Goal: Navigation & Orientation: Go to known website

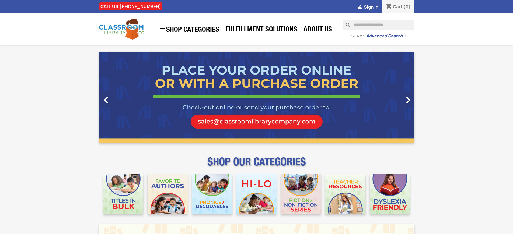
click at [370, 7] on span "Sign in" at bounding box center [370, 7] width 15 height 6
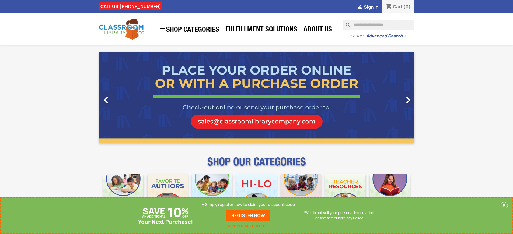
click at [248, 205] on p "+ Simply register now to claim your discount code" at bounding box center [248, 204] width 93 height 5
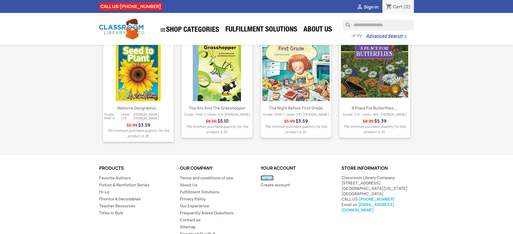
scroll to position [687, 0]
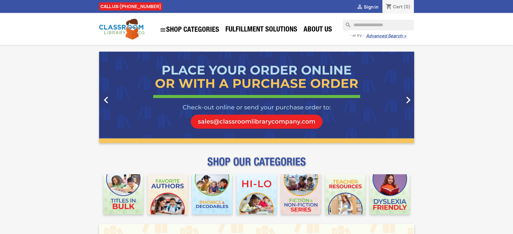
click at [373, 7] on span "Sign in" at bounding box center [370, 7] width 15 height 6
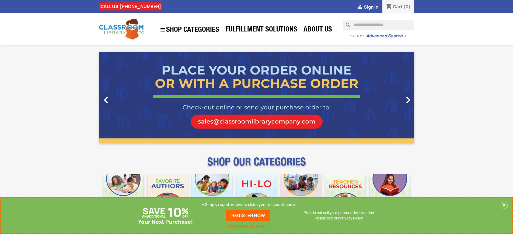
click at [249, 205] on p "+ Simply register now to claim your discount code" at bounding box center [248, 204] width 93 height 5
click at [248, 205] on p "+ Simply register now to claim your discount code" at bounding box center [248, 204] width 93 height 5
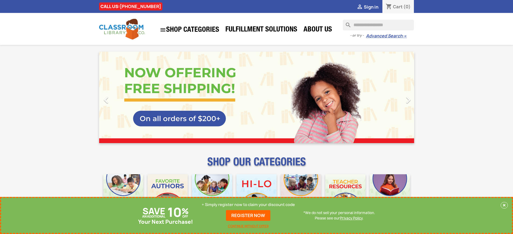
click at [248, 205] on p "+ Simply register now to claim your discount code" at bounding box center [248, 204] width 93 height 5
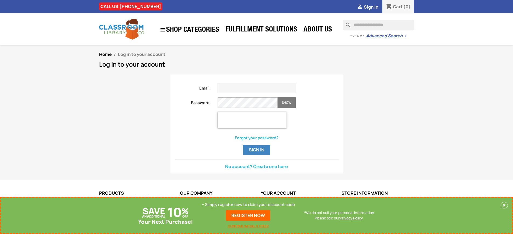
click at [248, 205] on p "+ Simply register now to claim your discount code" at bounding box center [248, 204] width 93 height 5
